Goal: Task Accomplishment & Management: Manage account settings

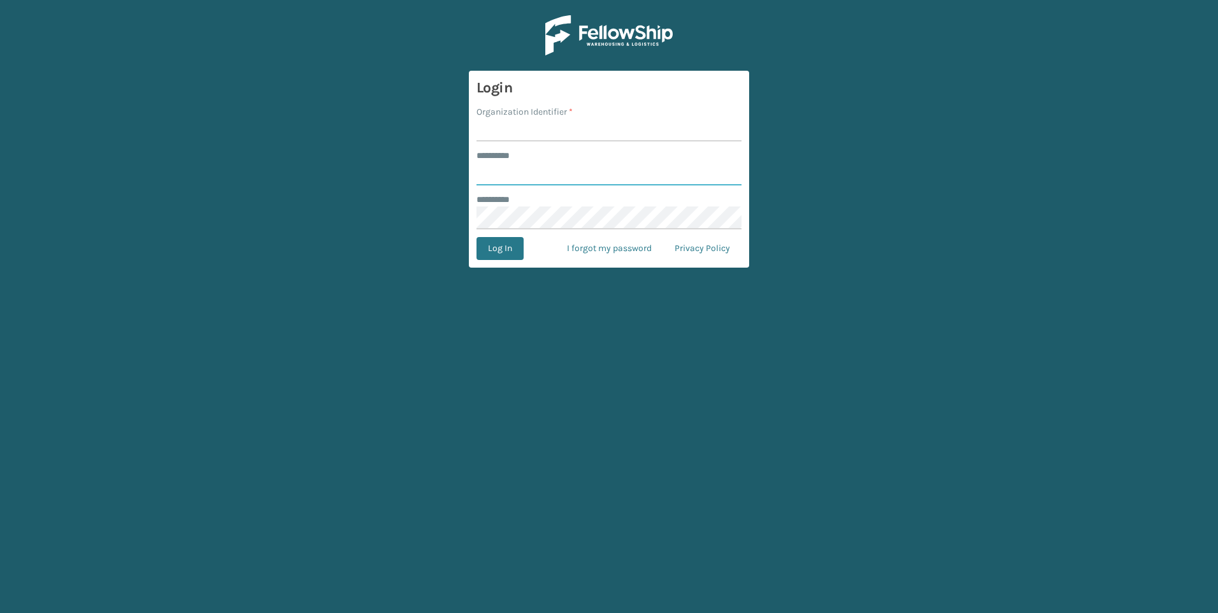
type input "*******"
click at [496, 131] on input "Organization Identifier *" at bounding box center [608, 129] width 265 height 23
type input "SuperAdminOrganization"
click at [512, 177] on input "*******" at bounding box center [608, 173] width 265 height 23
type input "**********"
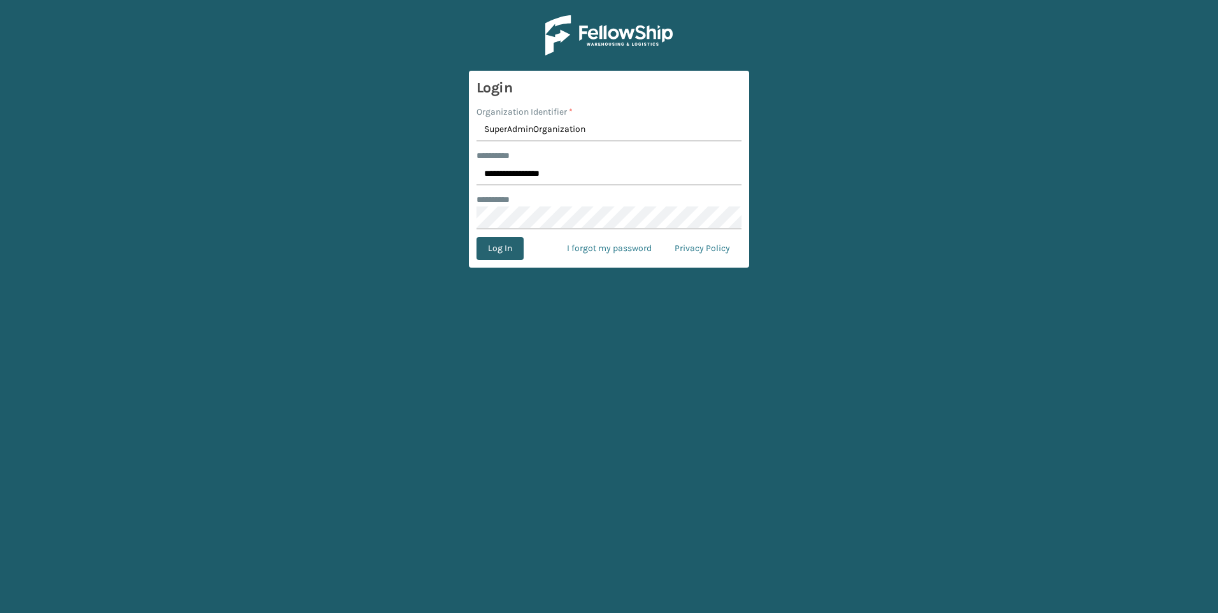
click at [508, 252] on button "Log In" at bounding box center [499, 248] width 47 height 23
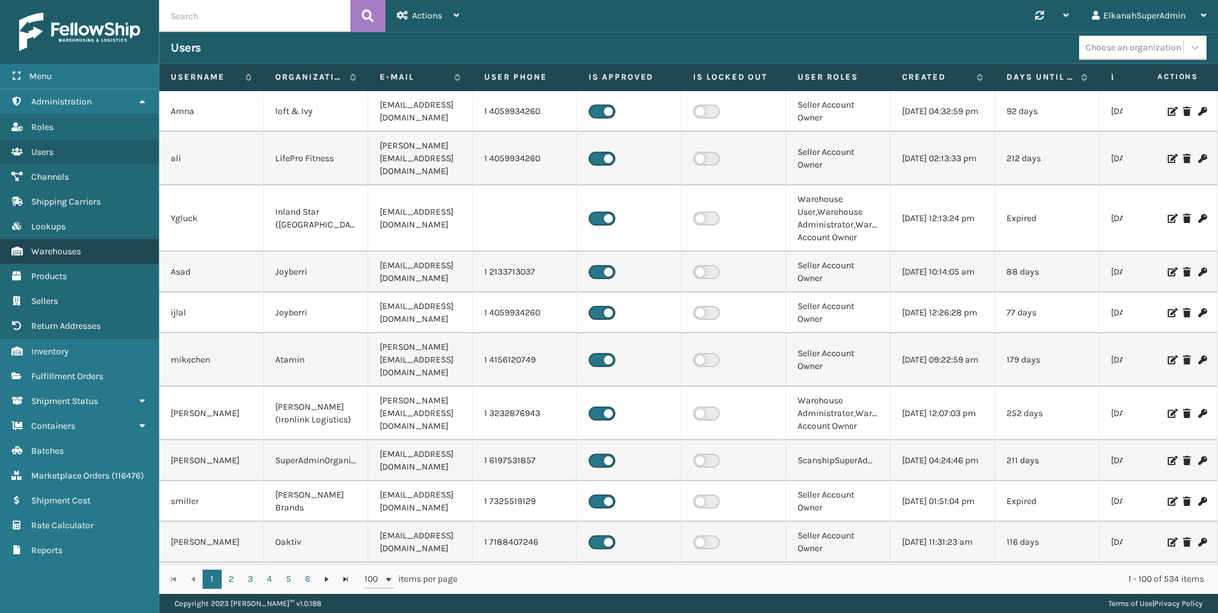
click at [41, 252] on span "Warehouses" at bounding box center [56, 251] width 50 height 11
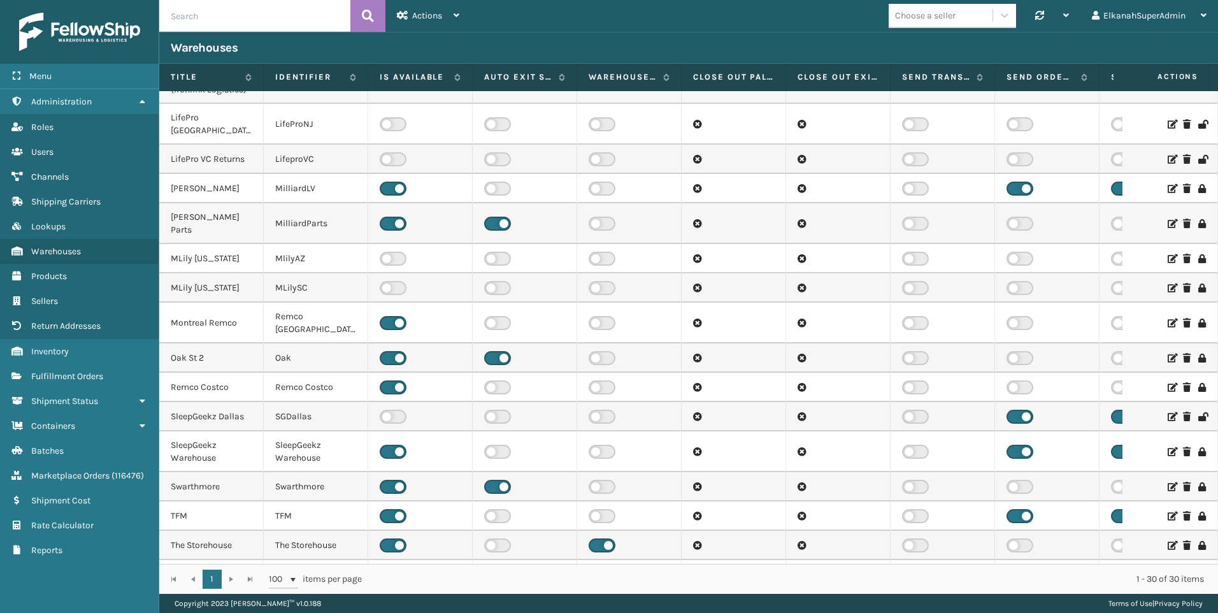
scroll to position [510, 0]
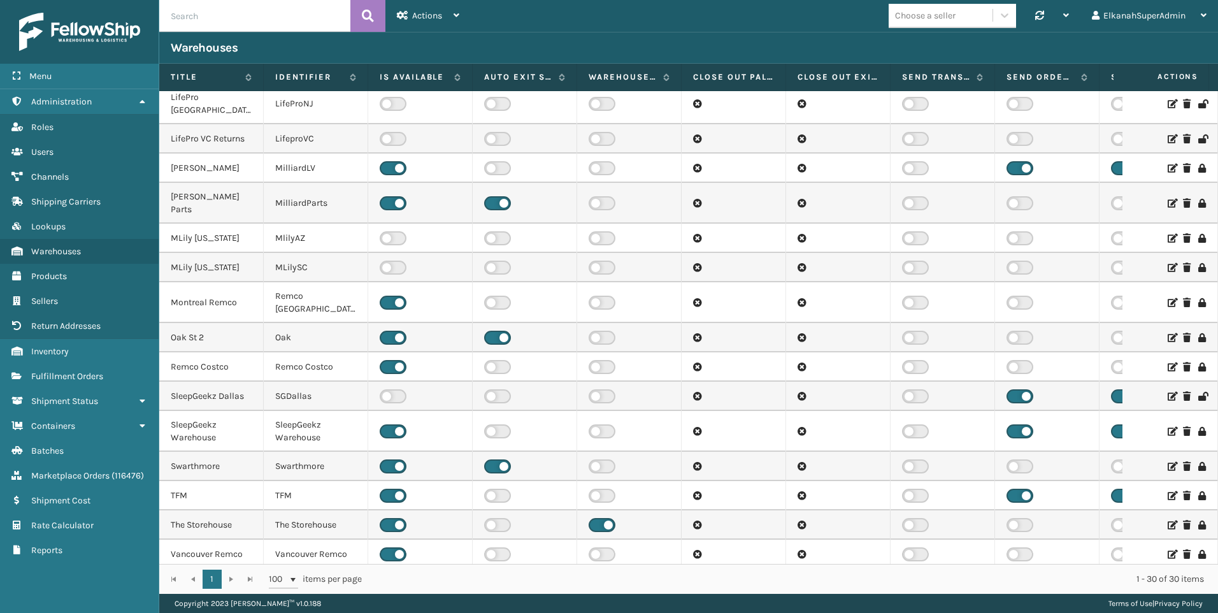
click at [1167, 491] on icon at bounding box center [1171, 495] width 8 height 9
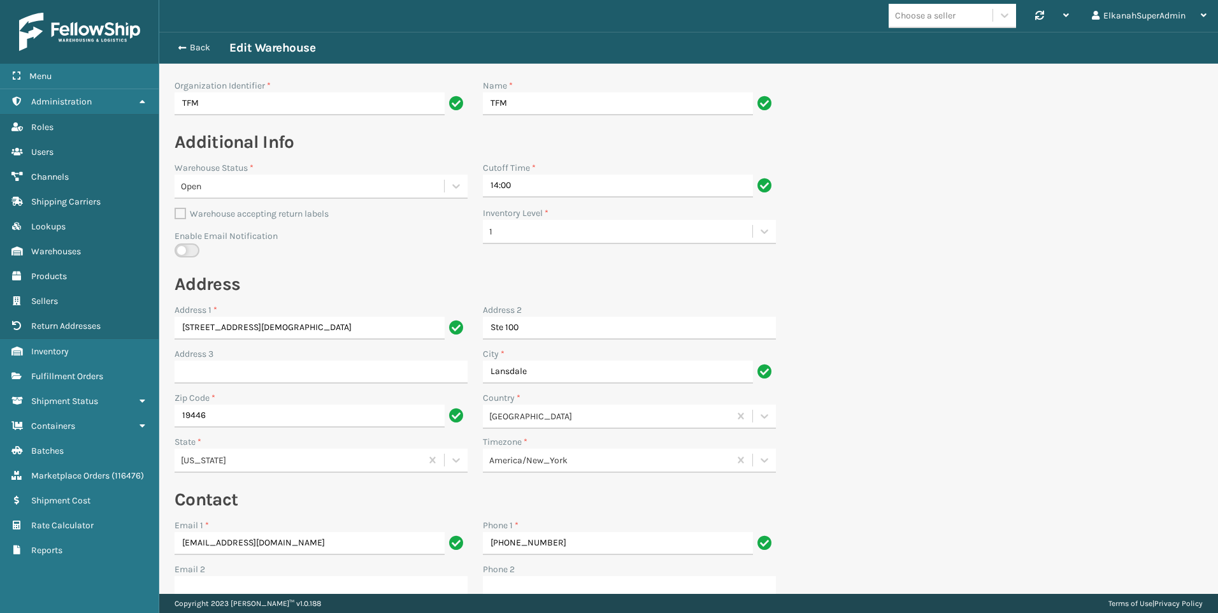
click at [976, 333] on section "Back Edit Warehouse Organization Identifier * TFM Name * TFM Additional Info Wa…" at bounding box center [688, 517] width 1059 height 971
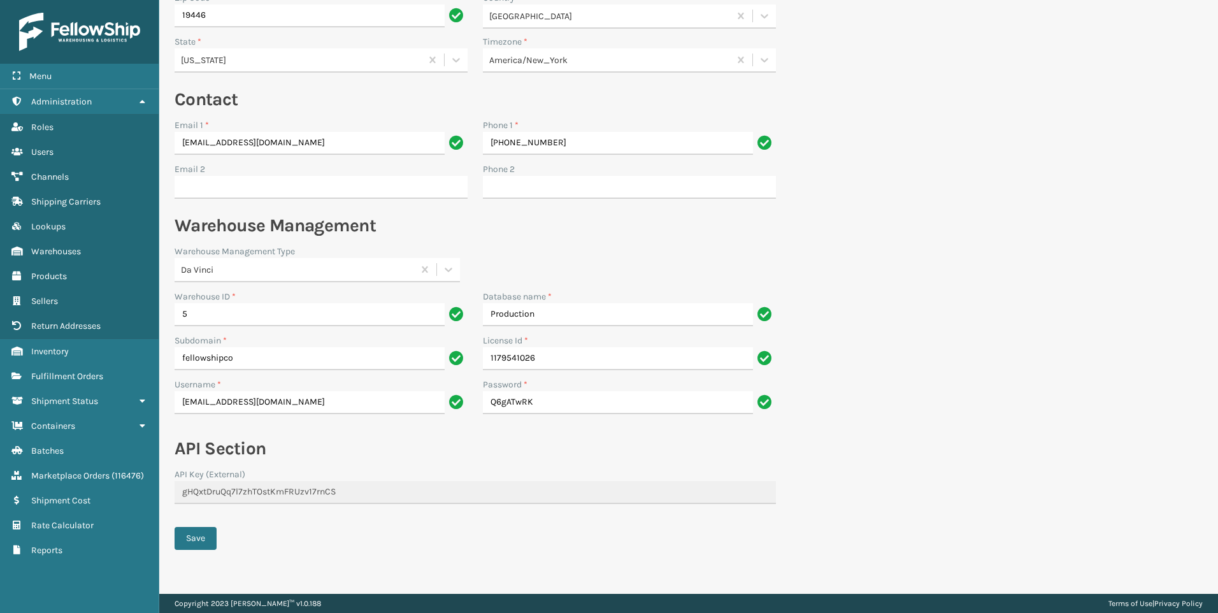
scroll to position [410, 0]
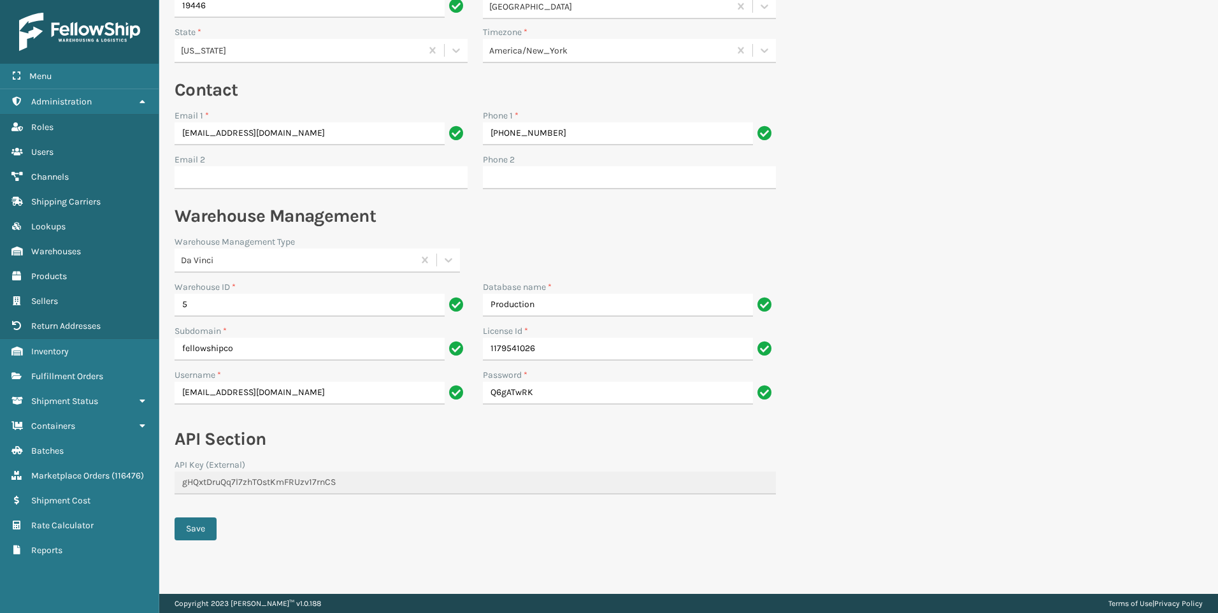
click at [960, 240] on section "Back Edit Warehouse Organization Identifier * TFM Name * TFM Additional Info Wa…" at bounding box center [688, 107] width 1059 height 971
click at [73, 179] on link "Users Channels" at bounding box center [79, 176] width 159 height 25
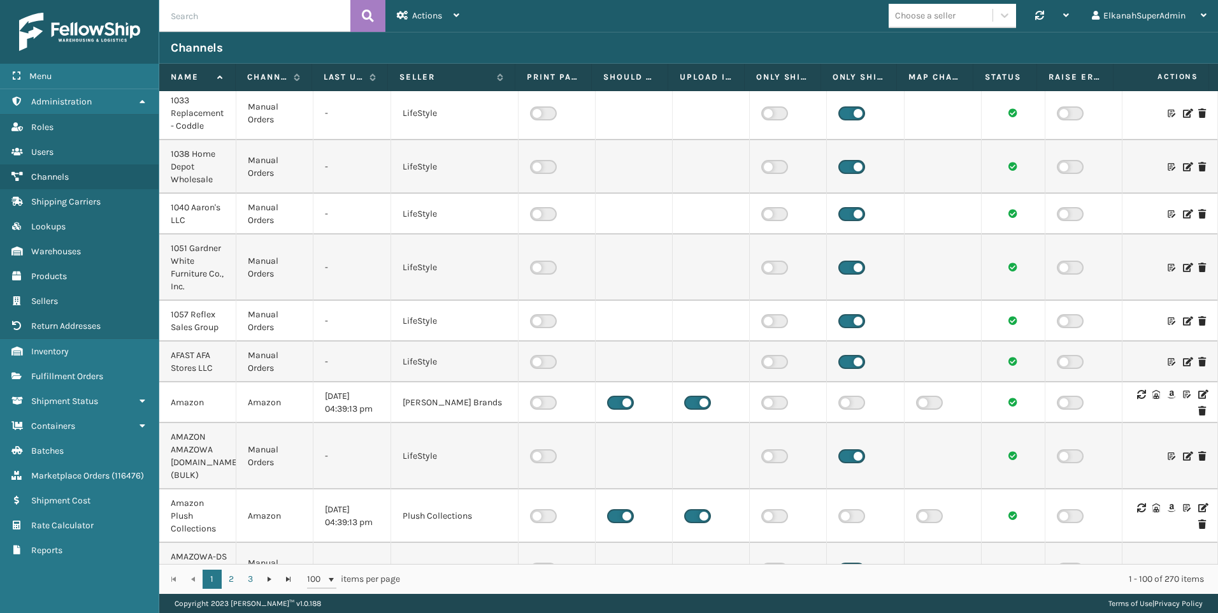
scroll to position [127, 0]
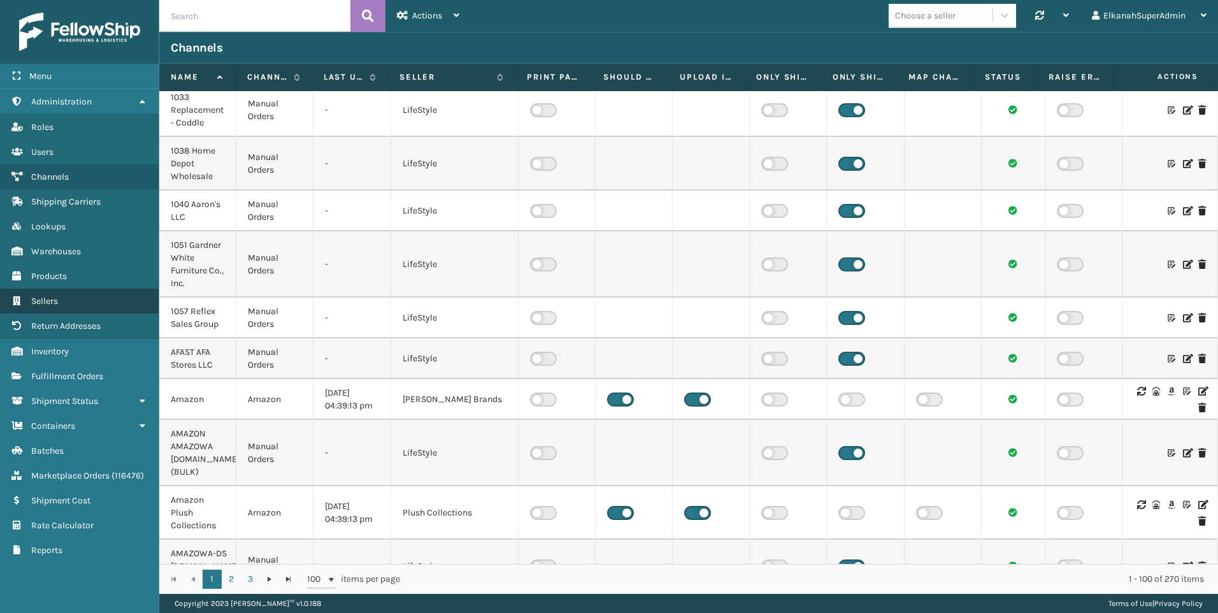
click at [59, 308] on link "Sellers" at bounding box center [79, 301] width 159 height 25
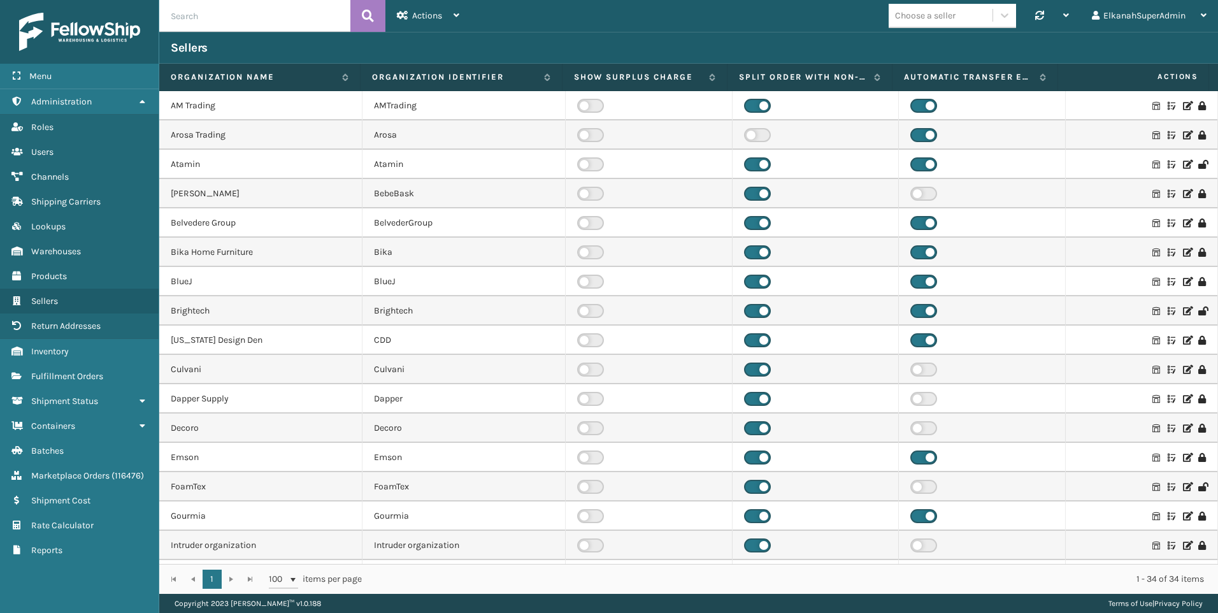
click at [1183, 487] on icon at bounding box center [1187, 486] width 8 height 9
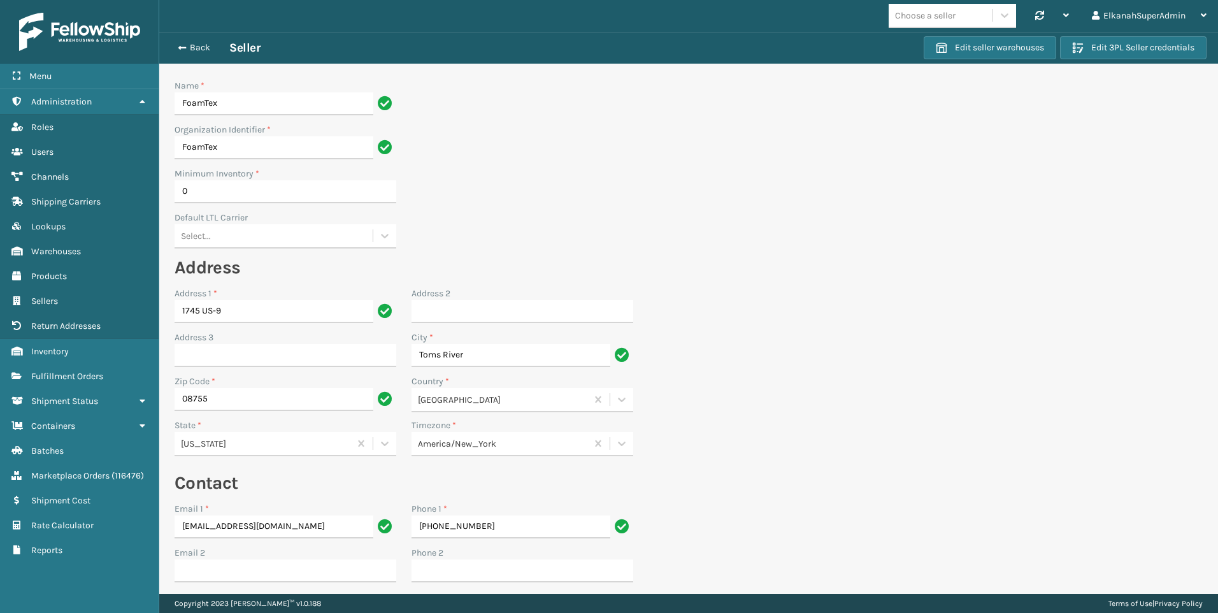
scroll to position [170, 0]
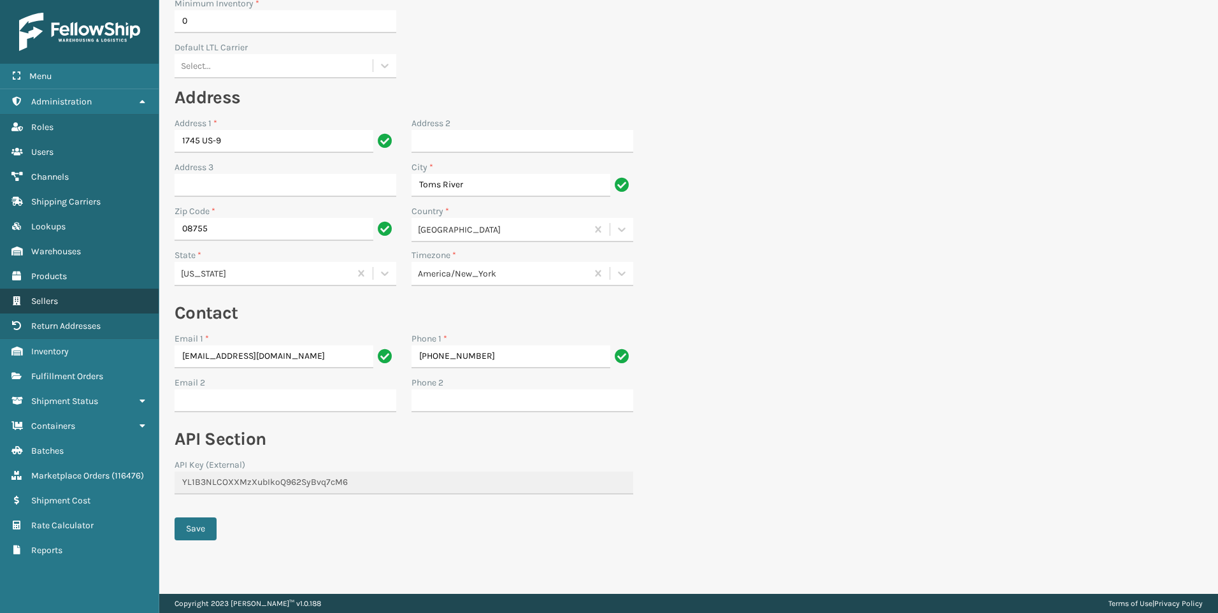
click at [38, 311] on link "Sellers" at bounding box center [79, 301] width 159 height 25
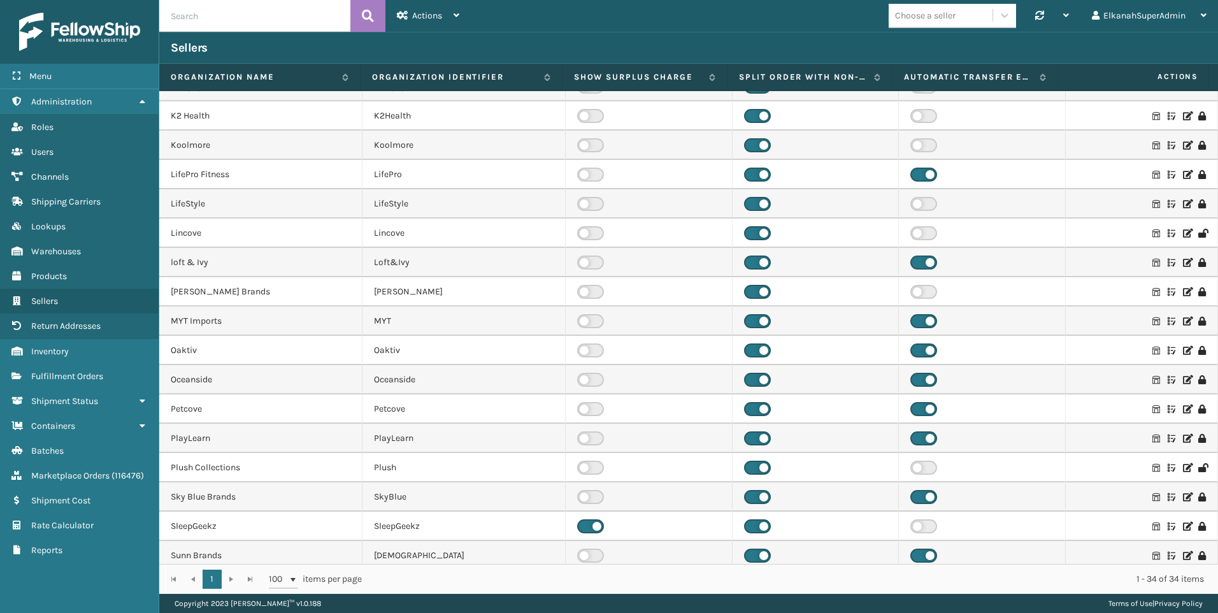
scroll to position [524, 0]
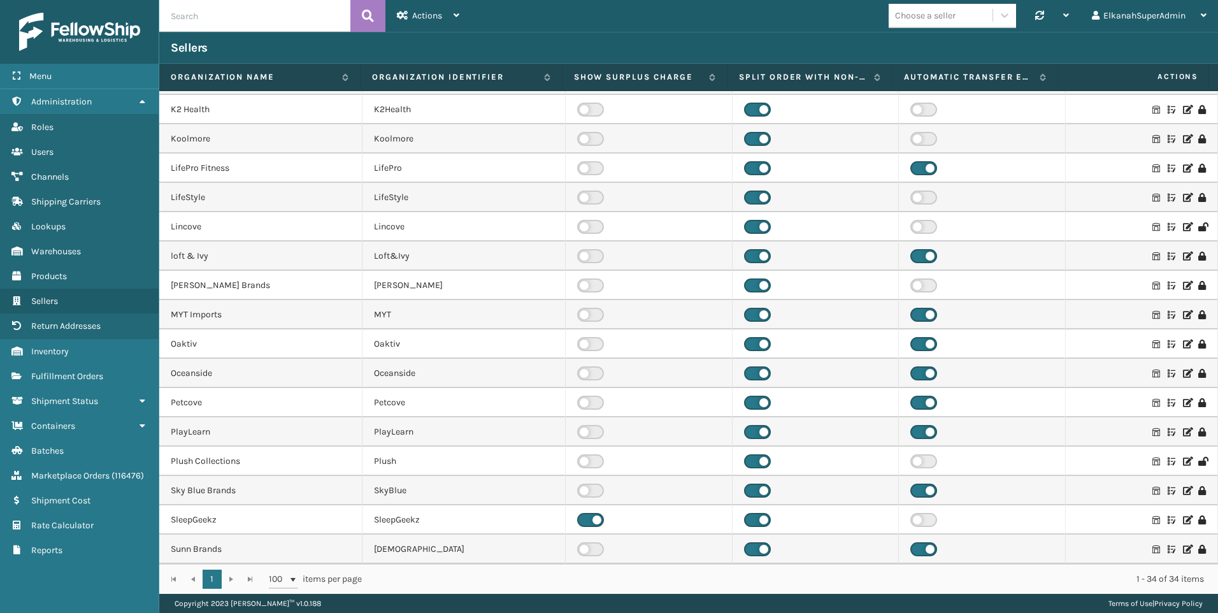
click at [1183, 286] on icon at bounding box center [1187, 285] width 8 height 9
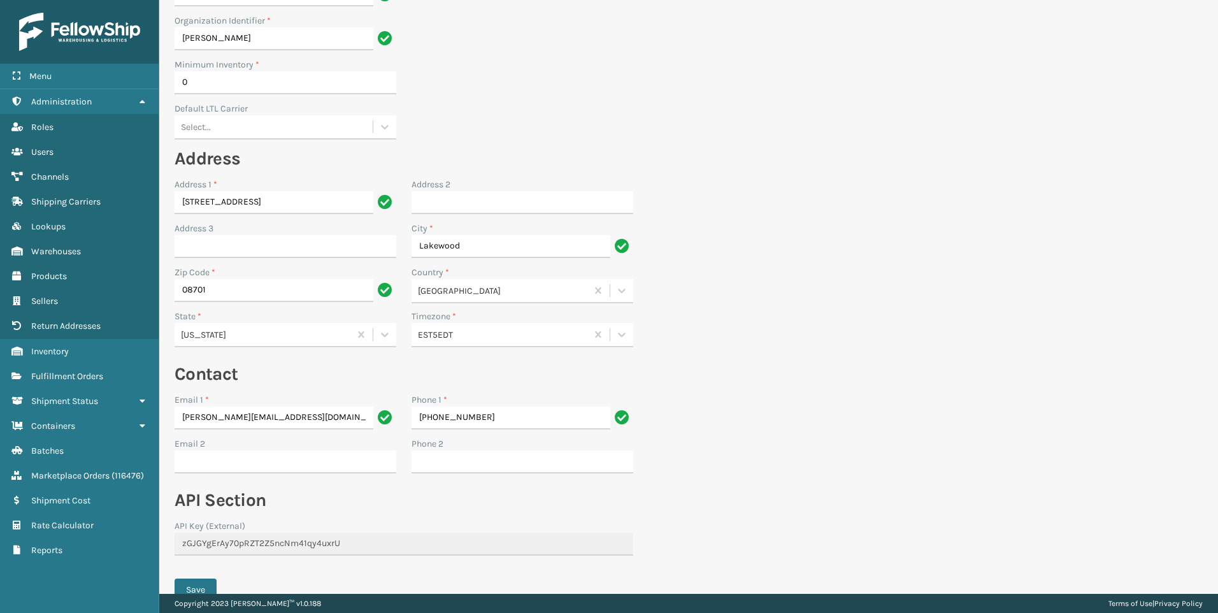
scroll to position [170, 0]
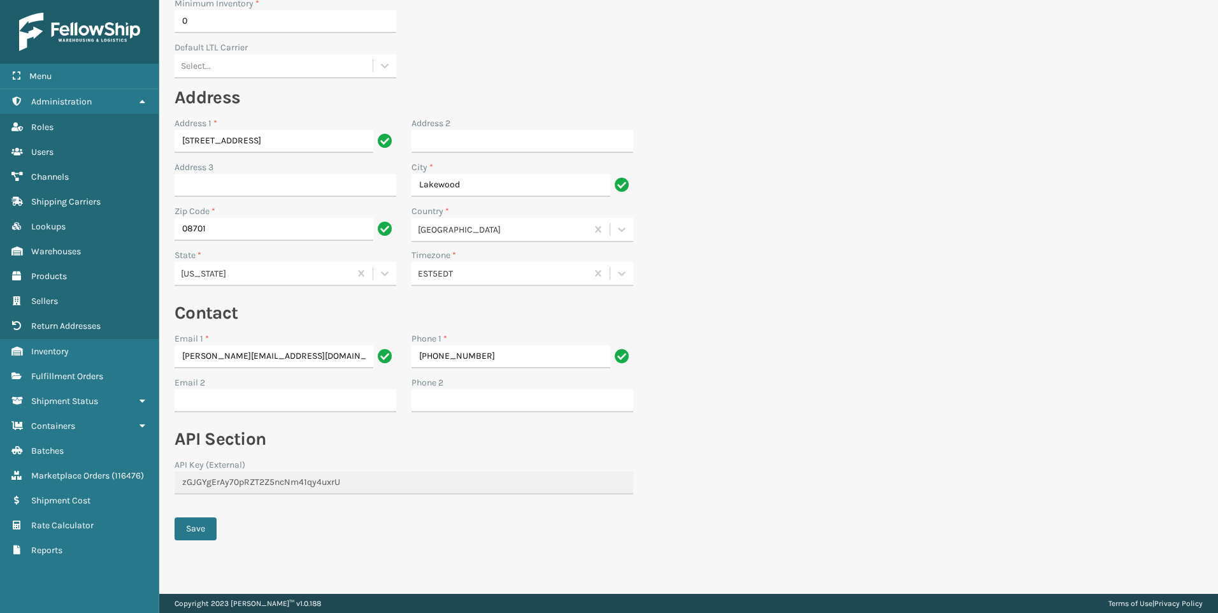
click at [960, 401] on section "Back Seller Edit seller warehouses Edit 3PL Seller credentials Name * [PERSON_N…" at bounding box center [688, 228] width 1059 height 732
click at [49, 292] on link "Sellers" at bounding box center [79, 301] width 159 height 25
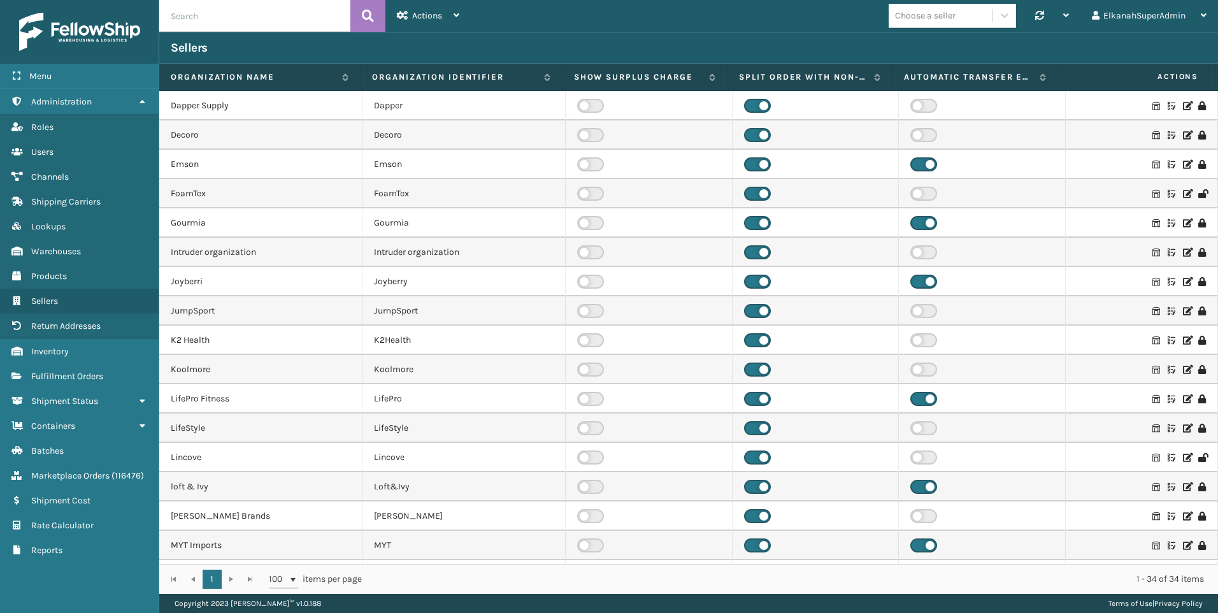
scroll to position [318, 0]
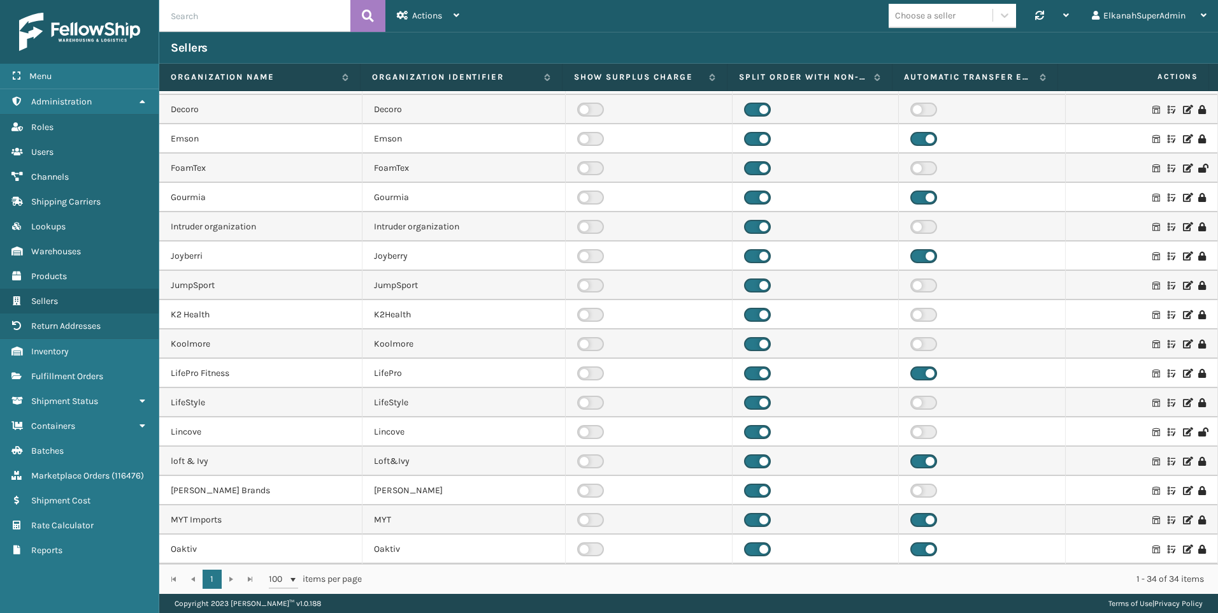
click at [1167, 490] on icon at bounding box center [1171, 490] width 8 height 9
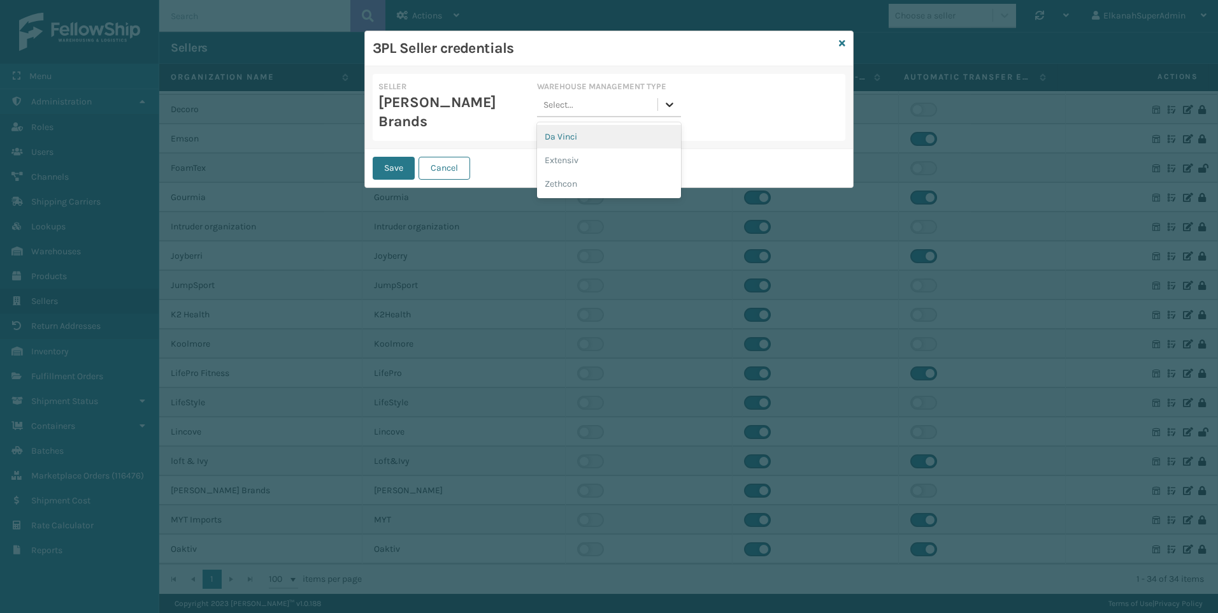
click at [661, 102] on div at bounding box center [669, 104] width 23 height 23
click at [839, 43] on icon at bounding box center [842, 43] width 6 height 9
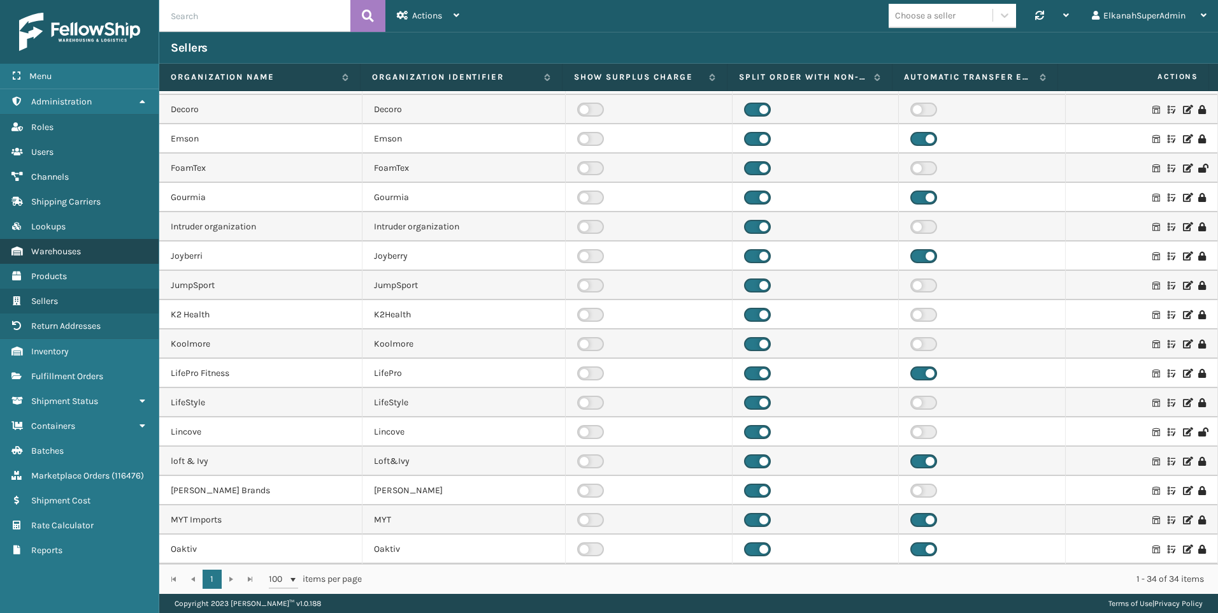
click at [36, 254] on span "Warehouses" at bounding box center [56, 251] width 50 height 11
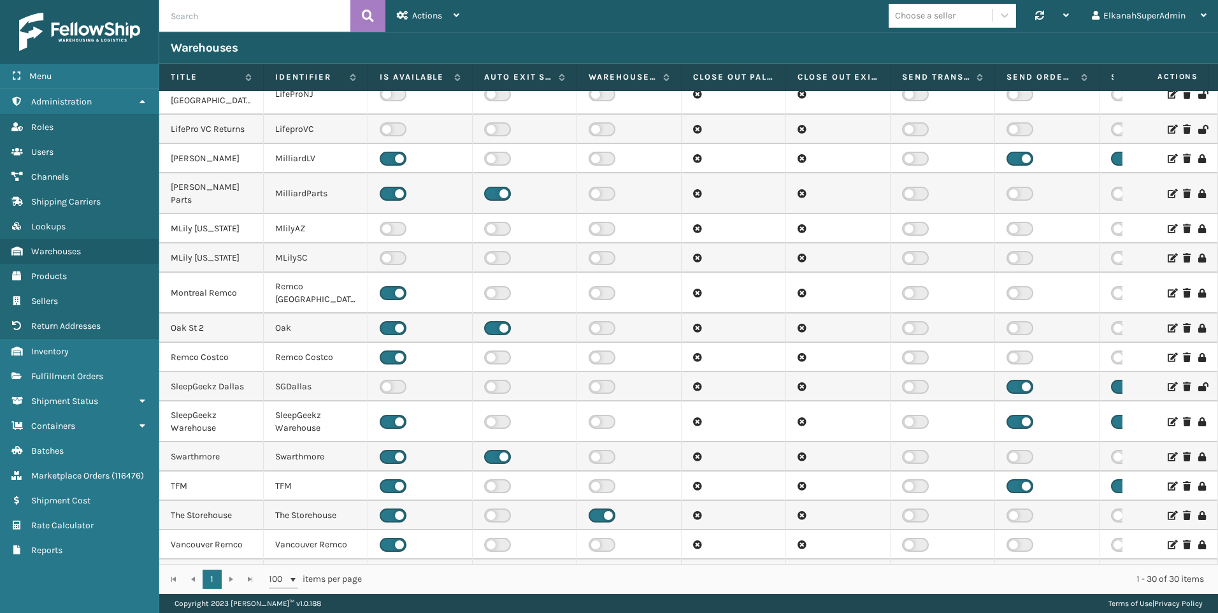
scroll to position [0, 90]
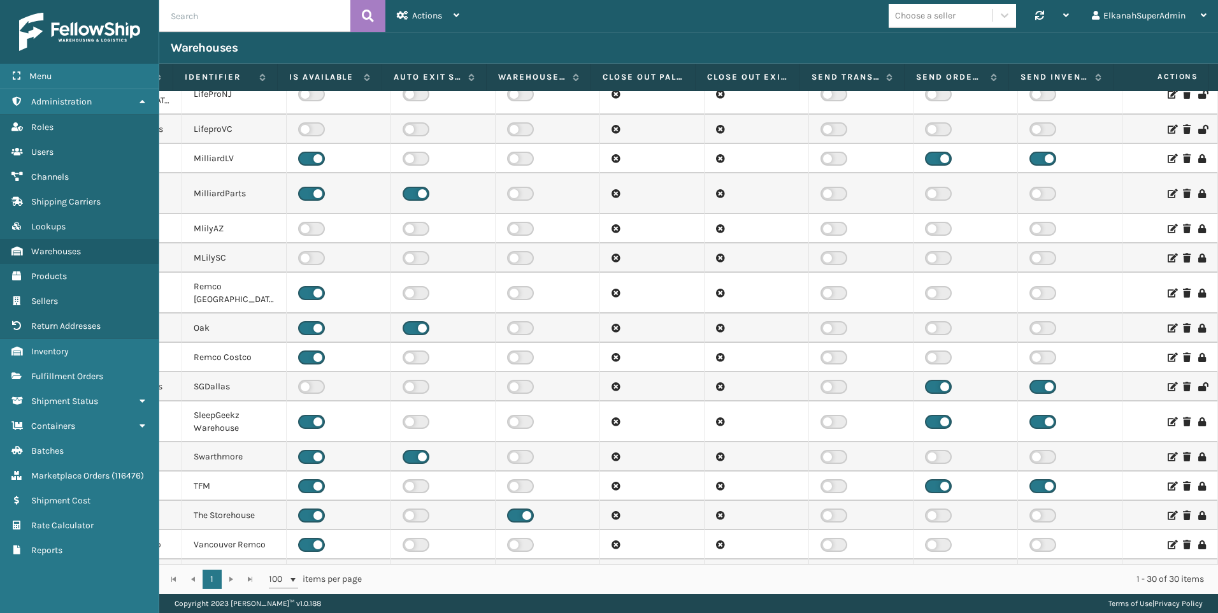
click at [1167, 481] on icon at bounding box center [1171, 485] width 8 height 9
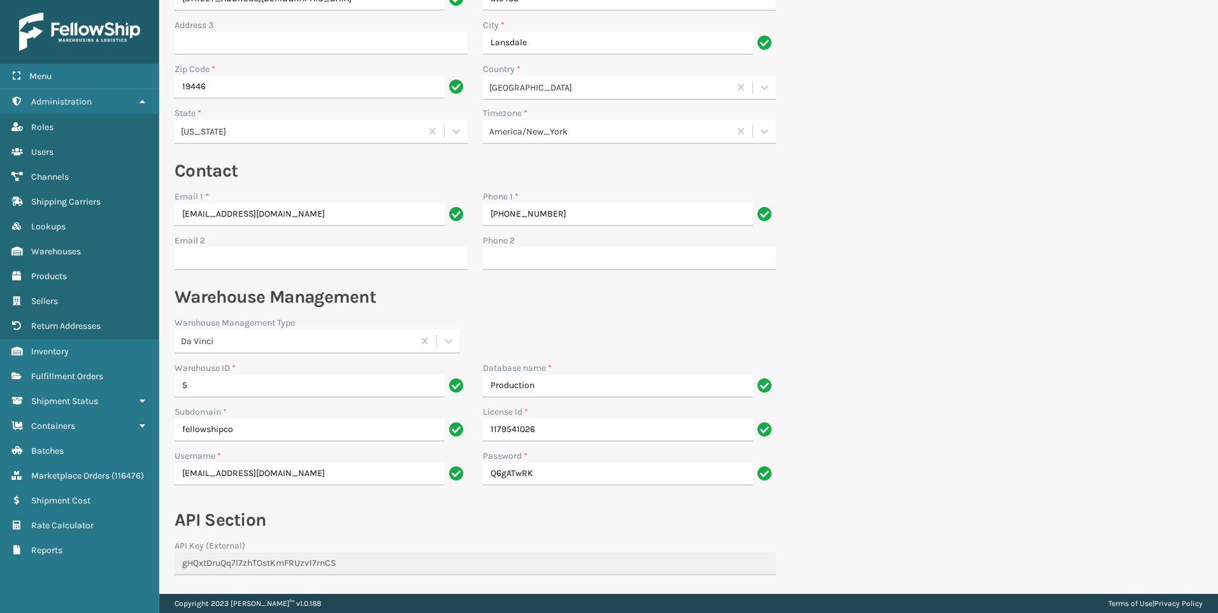
scroll to position [410, 0]
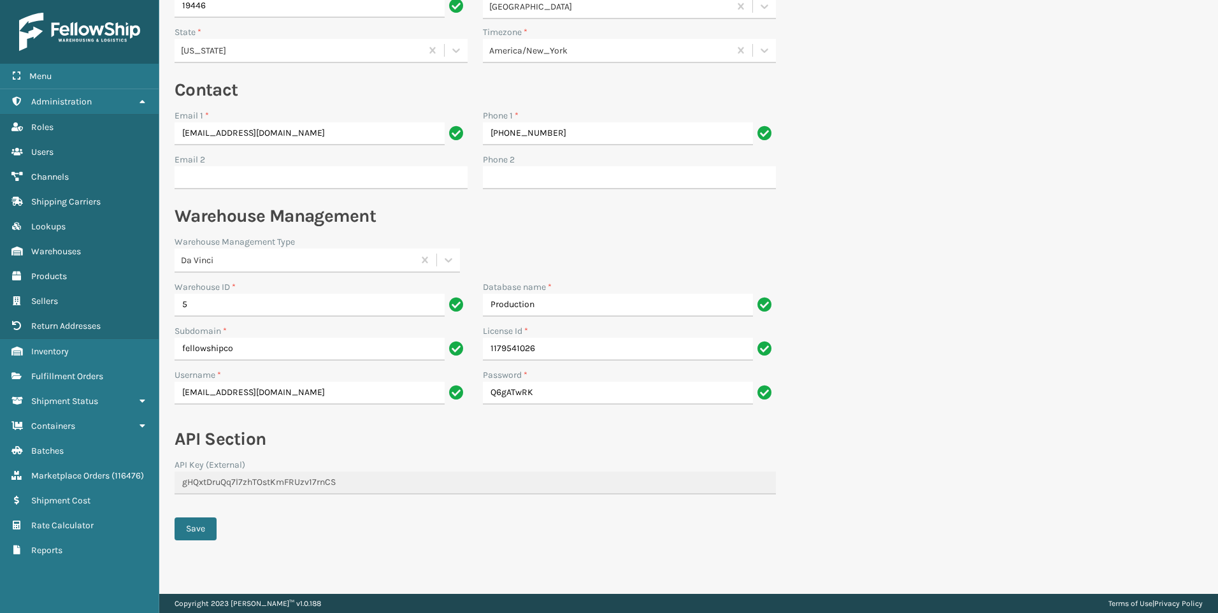
click at [257, 457] on div "API Section API Key (External) gHQxtDruQq7l7zhTOstKmFRUzv17rnCS" at bounding box center [475, 464] width 601 height 75
click at [236, 463] on label "API Key (External)" at bounding box center [210, 464] width 71 height 13
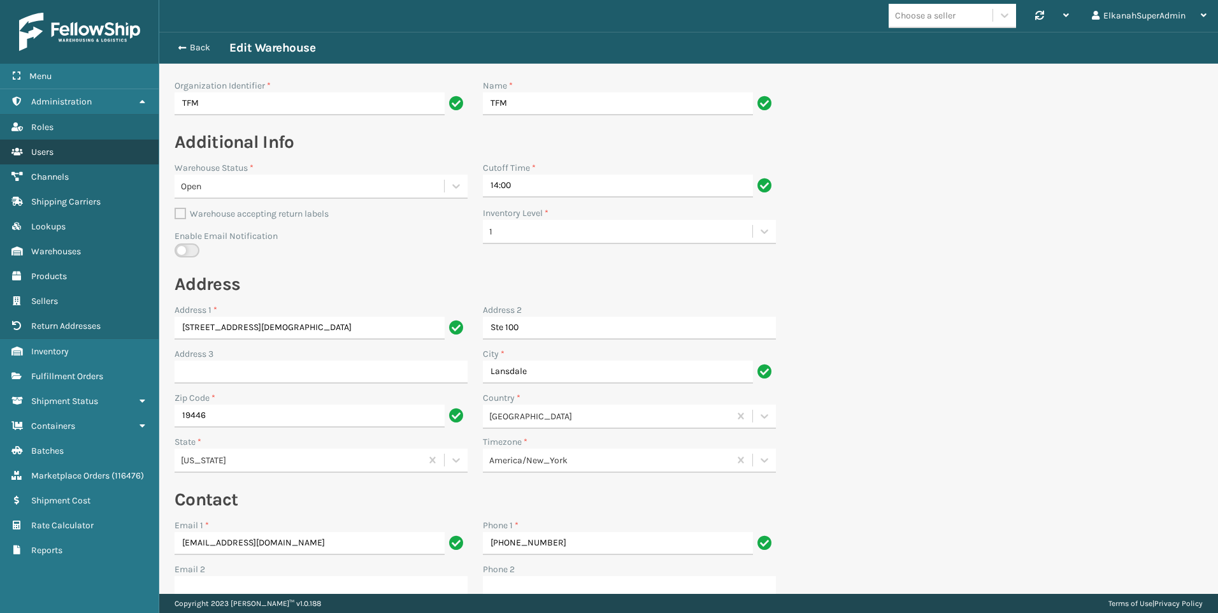
click at [38, 151] on span "Users" at bounding box center [42, 151] width 22 height 11
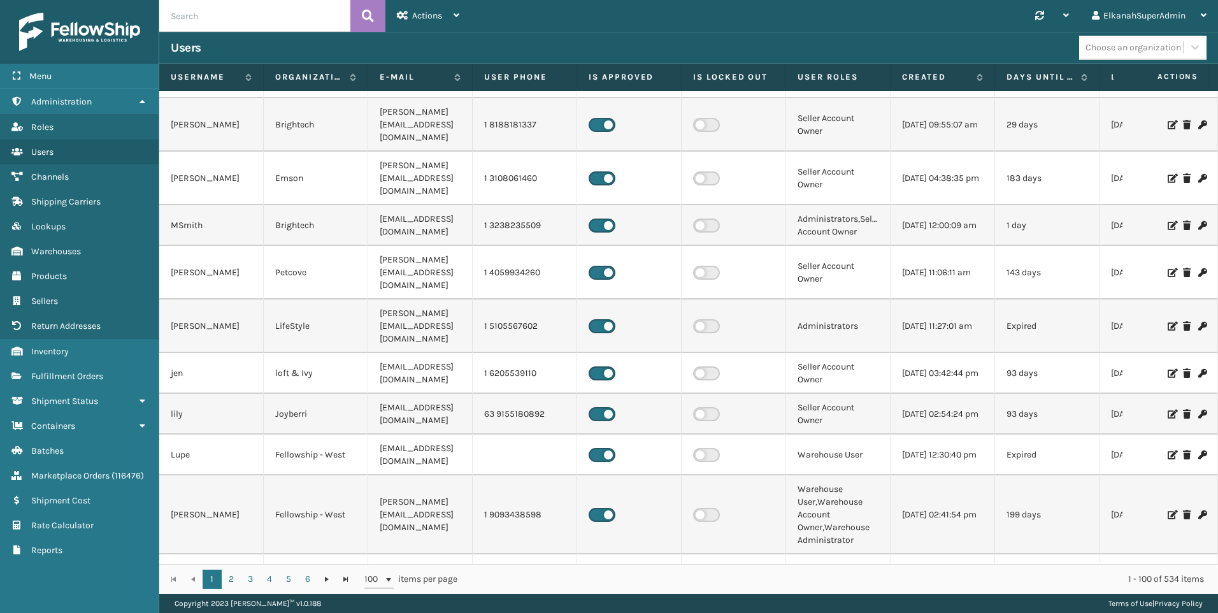
scroll to position [892, 0]
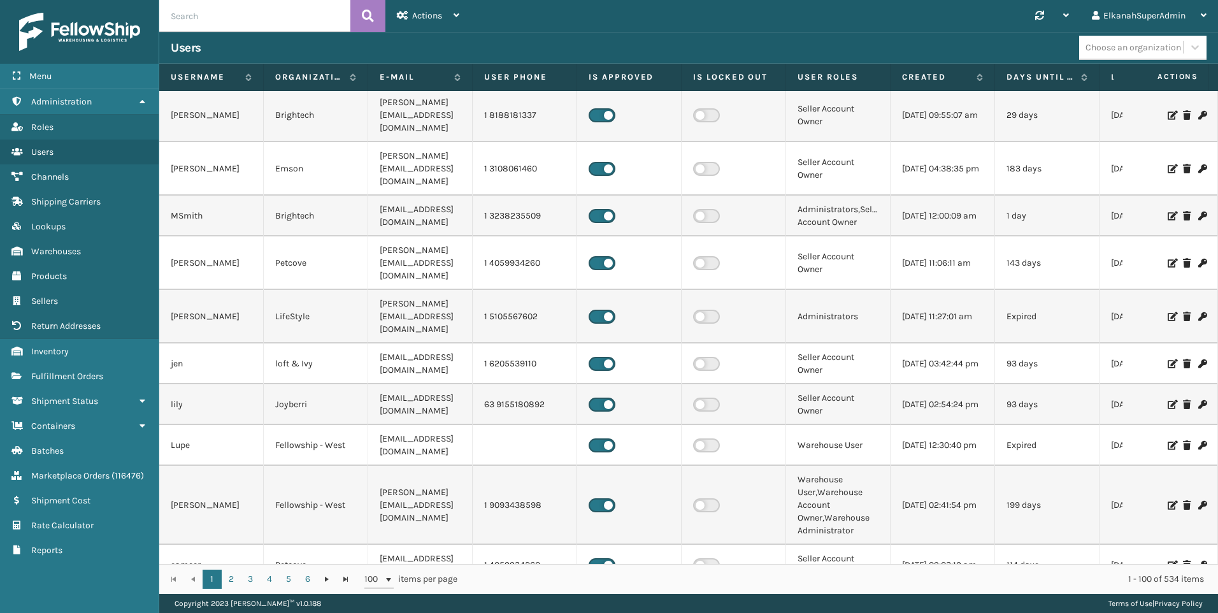
click at [204, 17] on input "text" at bounding box center [254, 16] width 191 height 32
click at [364, 17] on icon at bounding box center [368, 15] width 12 height 19
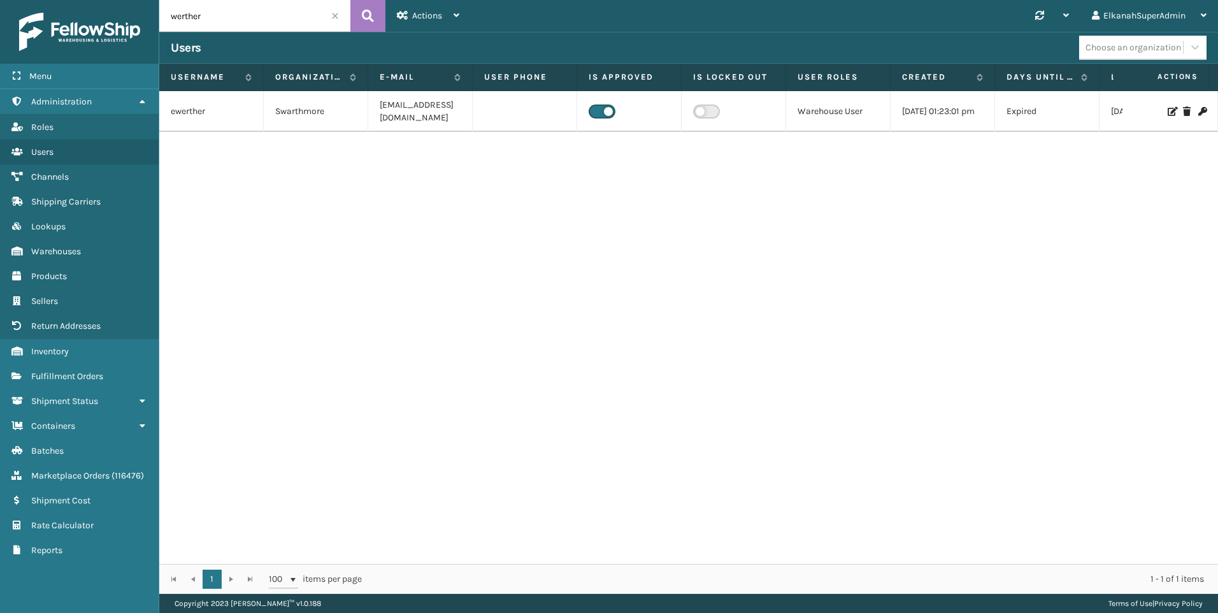
click at [190, 21] on input "werther" at bounding box center [254, 16] width 191 height 32
type input "elkanah"
click at [374, 8] on button at bounding box center [367, 16] width 35 height 32
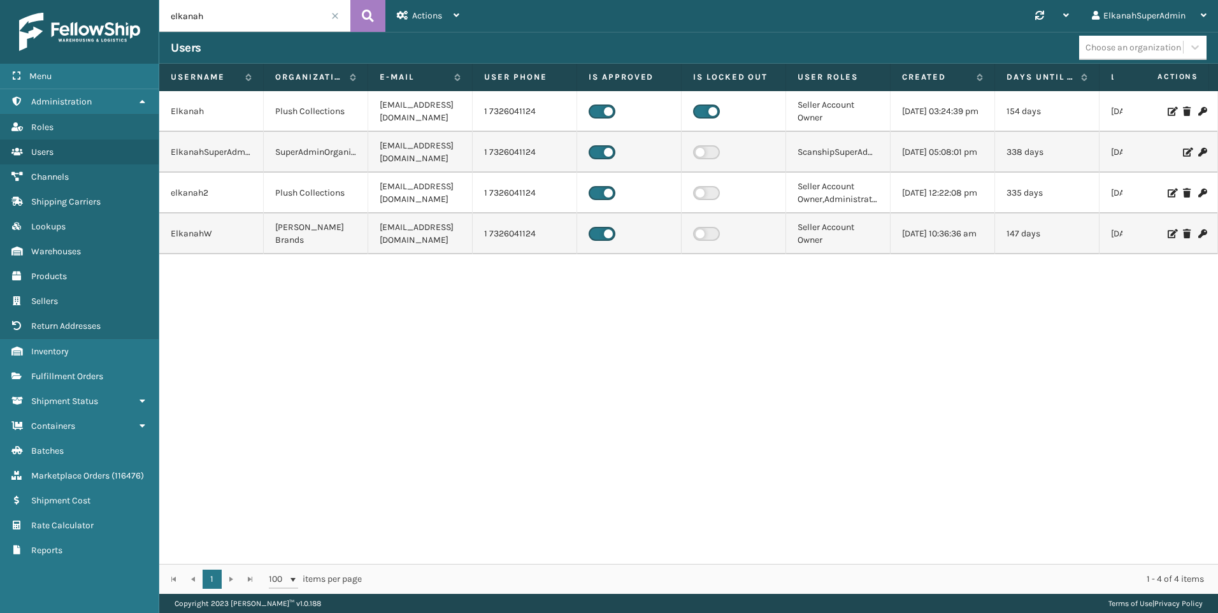
click at [1167, 111] on icon at bounding box center [1171, 111] width 8 height 9
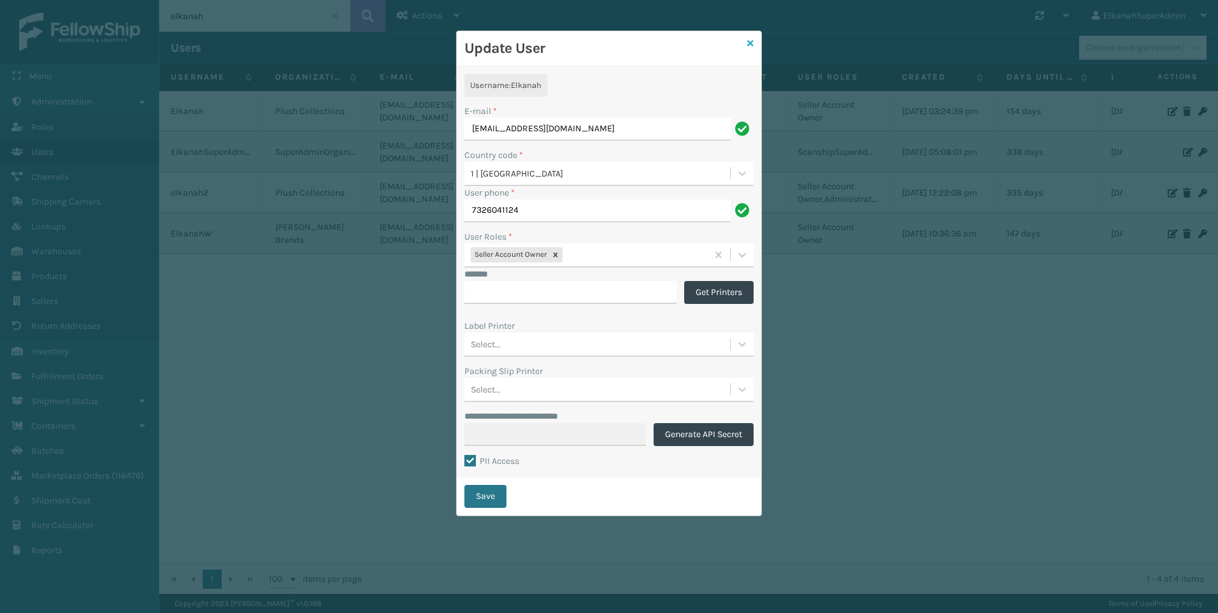
click at [750, 44] on icon at bounding box center [750, 43] width 6 height 9
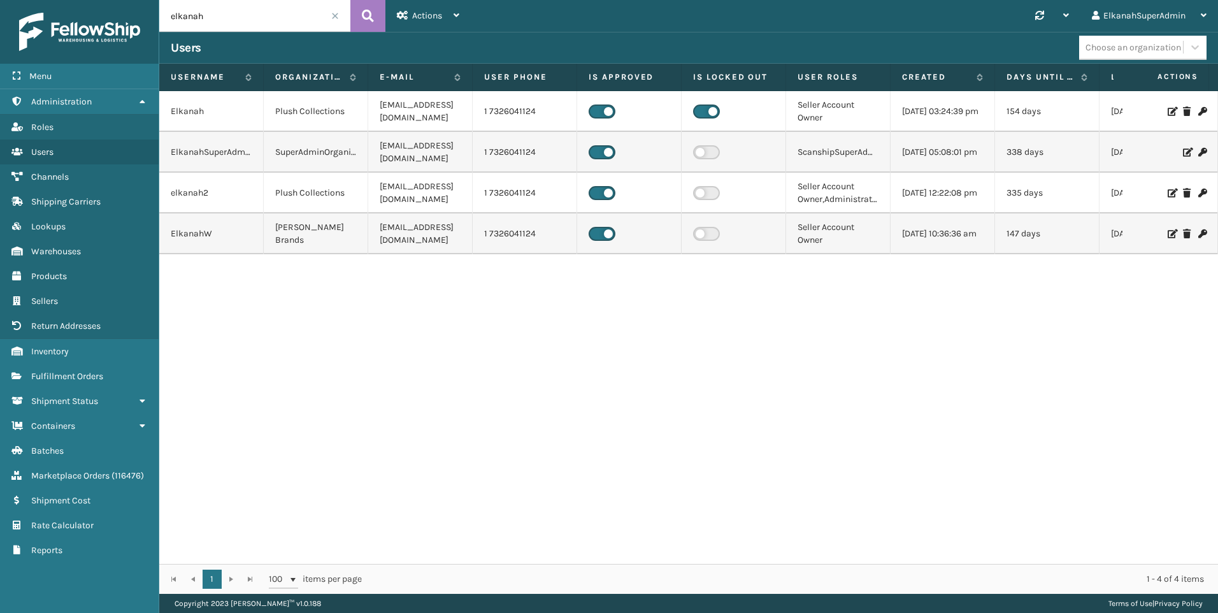
drag, startPoint x: 212, startPoint y: 11, endPoint x: 164, endPoint y: 9, distance: 48.4
click at [164, 9] on input "elkanah" at bounding box center [254, 16] width 191 height 32
click at [370, 13] on icon at bounding box center [368, 15] width 12 height 19
click at [338, 15] on span at bounding box center [335, 16] width 8 height 8
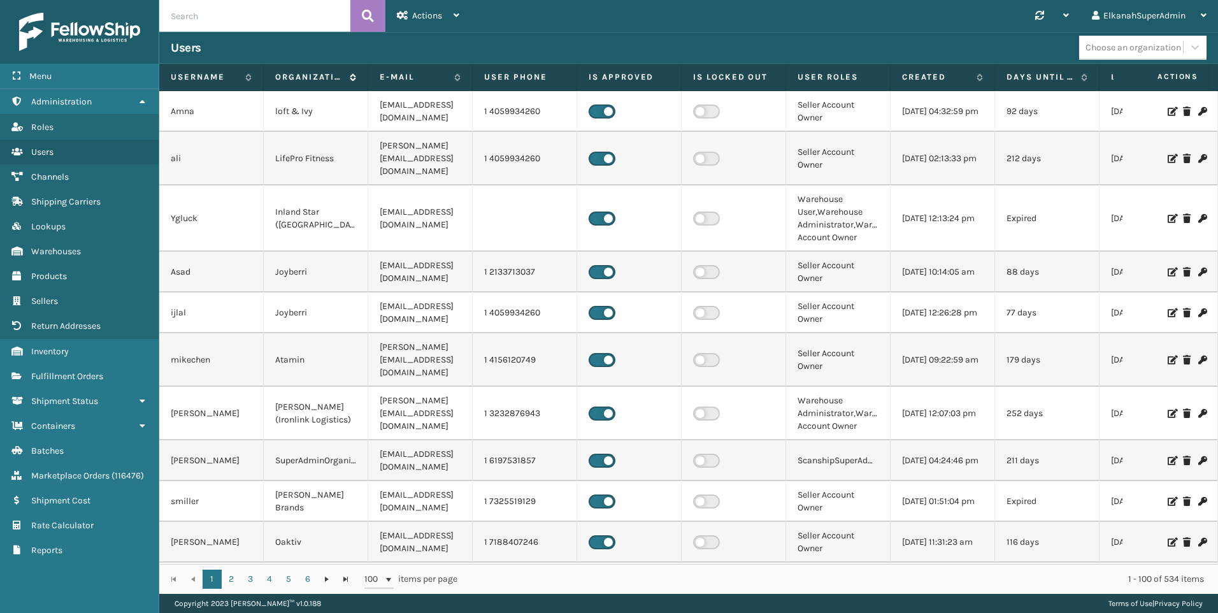
click at [354, 74] on icon at bounding box center [351, 77] width 10 height 8
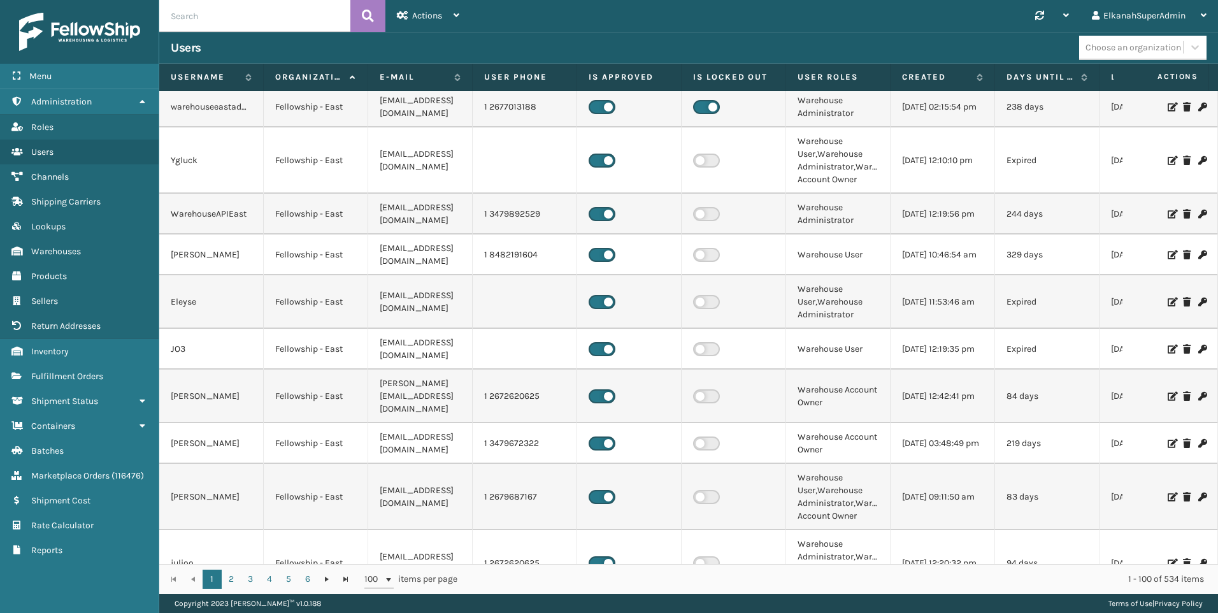
scroll to position [3524, 0]
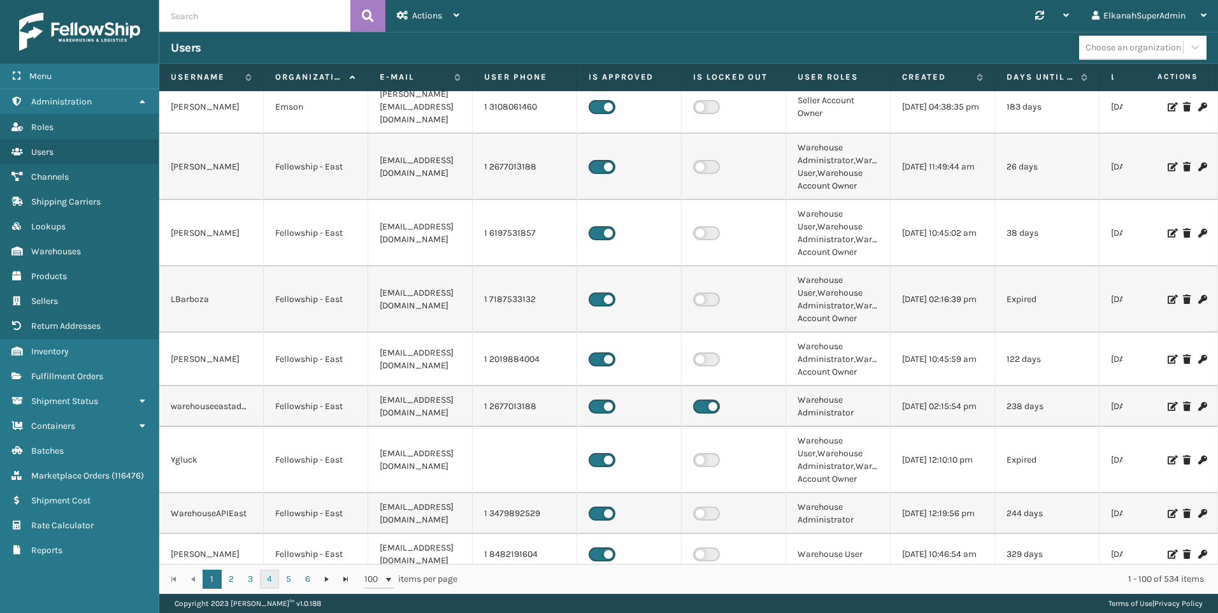
click at [266, 583] on link "4" at bounding box center [269, 578] width 19 height 19
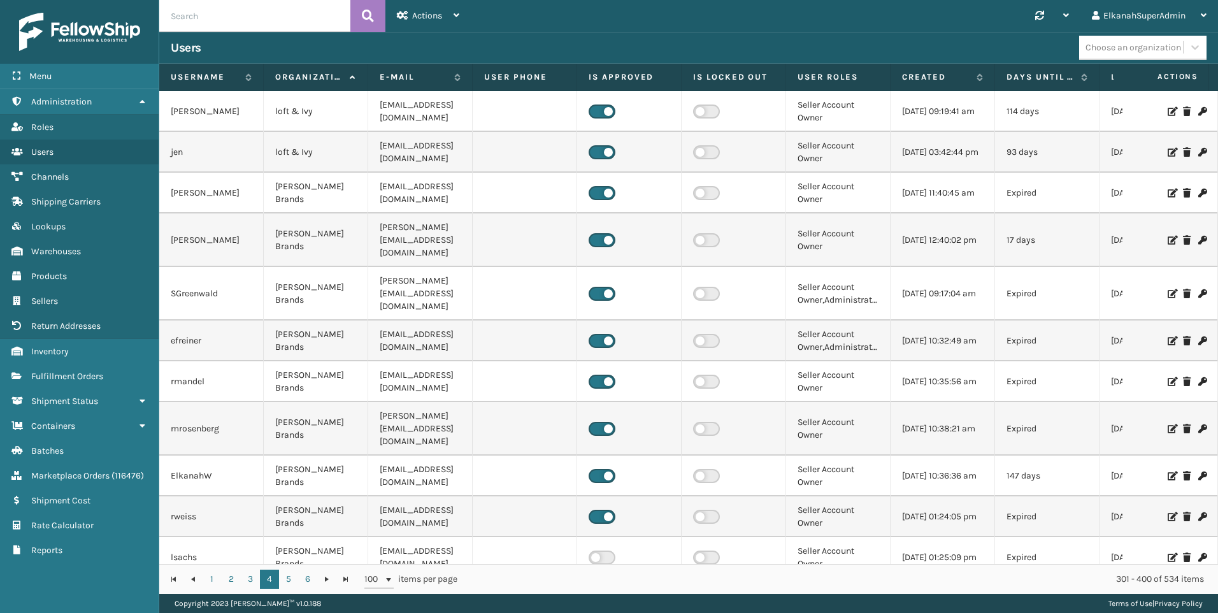
click at [1167, 236] on icon at bounding box center [1171, 240] width 8 height 9
